Goal: Task Accomplishment & Management: Manage account settings

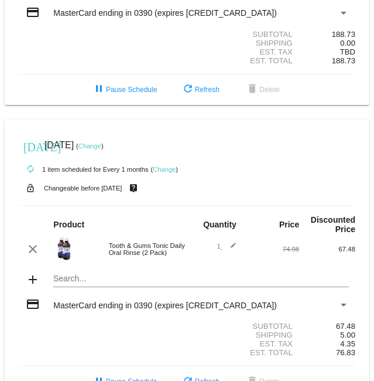
scroll to position [216, 0]
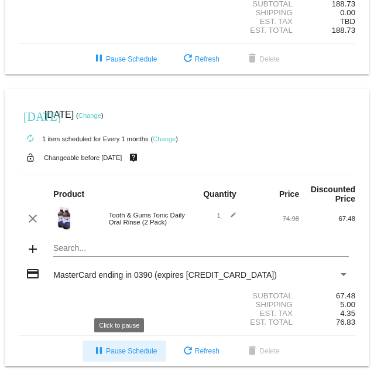
click at [95, 353] on mat-icon "pause" at bounding box center [99, 351] width 14 height 14
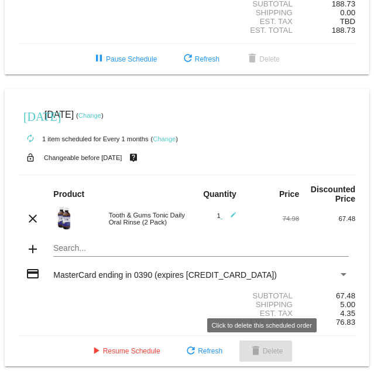
click at [272, 351] on span "delete Delete" at bounding box center [266, 351] width 35 height 8
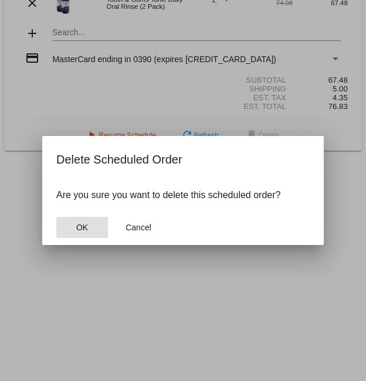
click at [86, 228] on span "OK" at bounding box center [82, 227] width 12 height 9
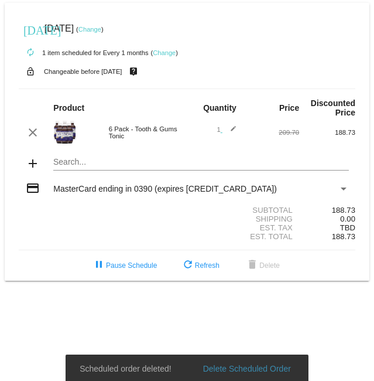
scroll to position [0, 0]
